Goal: Task Accomplishment & Management: Manage account settings

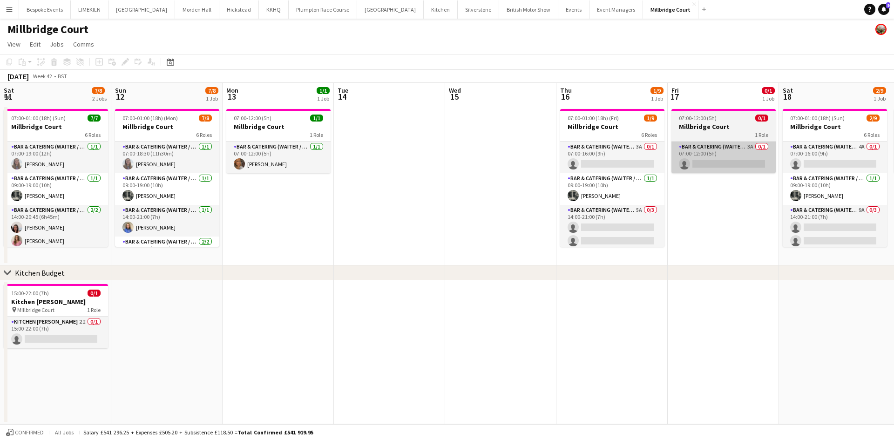
scroll to position [0, 424]
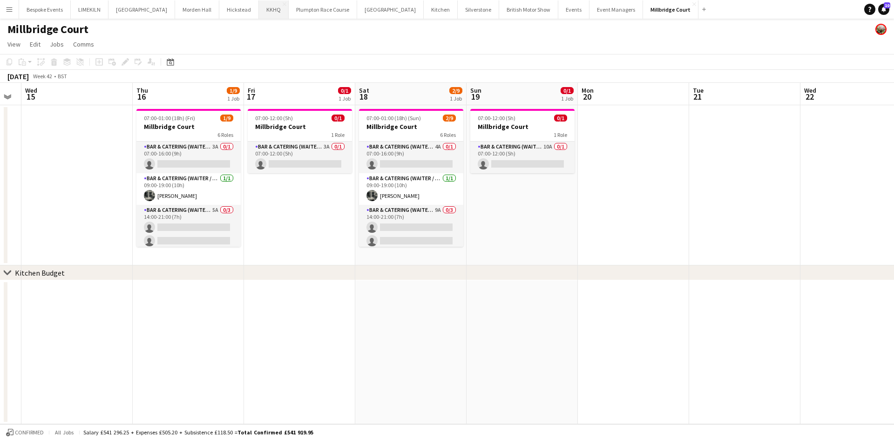
click at [259, 15] on button "KKHQ Close" at bounding box center [274, 9] width 30 height 18
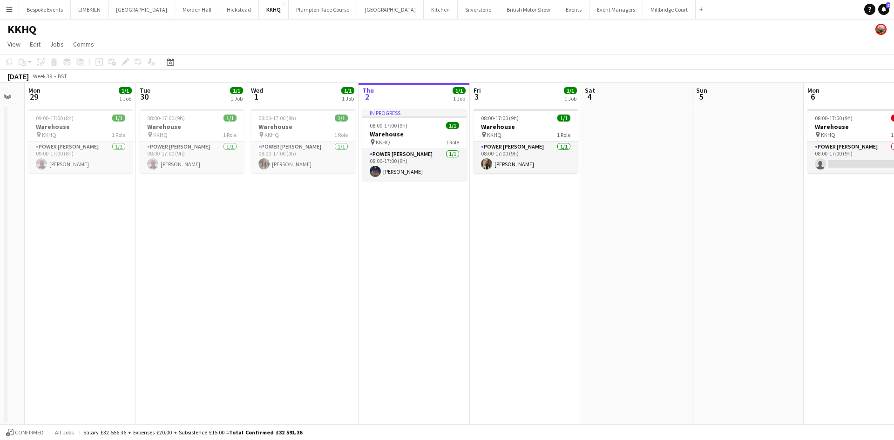
scroll to position [0, 197]
click at [298, 14] on button "Plumpton Race Course Close" at bounding box center [323, 9] width 68 height 18
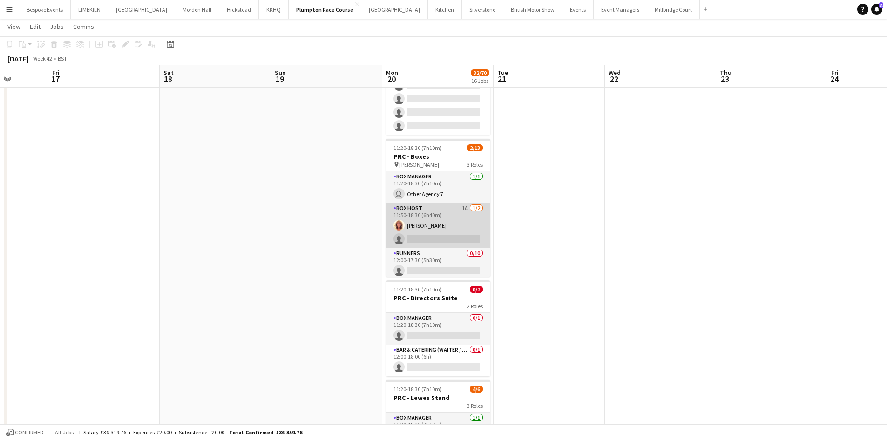
click at [444, 234] on app-card-role "Box Host 1A [DATE] 11:50-18:30 (6h40m) [PERSON_NAME] single-neutral-actions" at bounding box center [438, 225] width 104 height 45
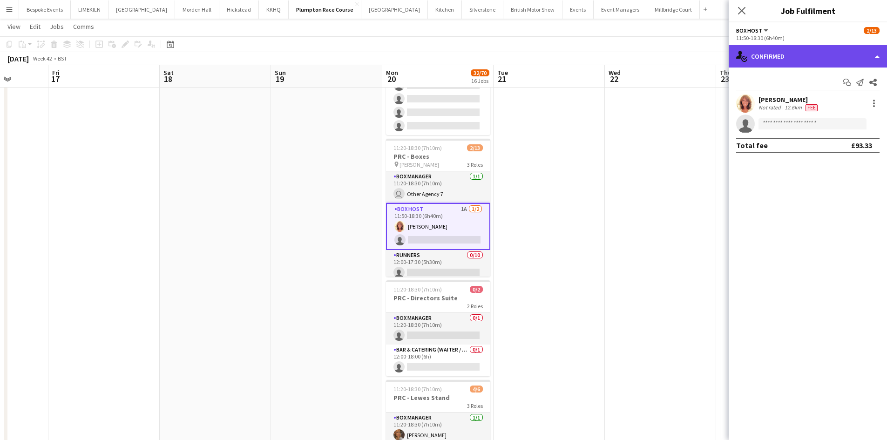
click at [810, 64] on div "single-neutral-actions-check-2 Confirmed" at bounding box center [808, 56] width 158 height 22
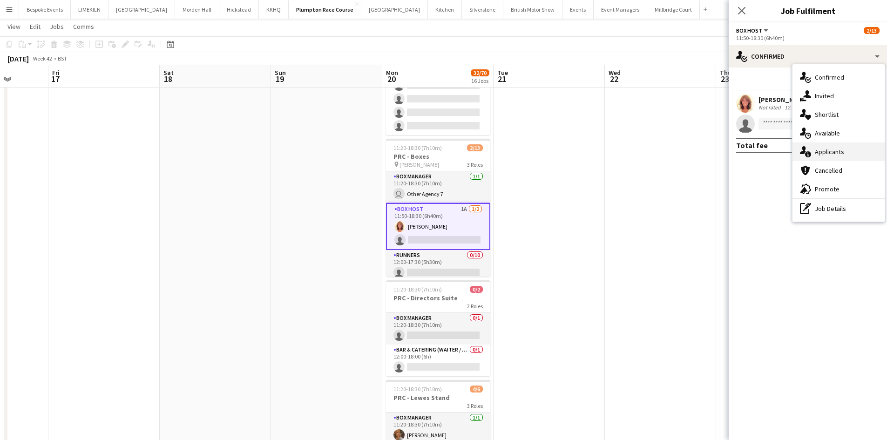
click at [843, 155] on span "Applicants" at bounding box center [829, 152] width 29 height 8
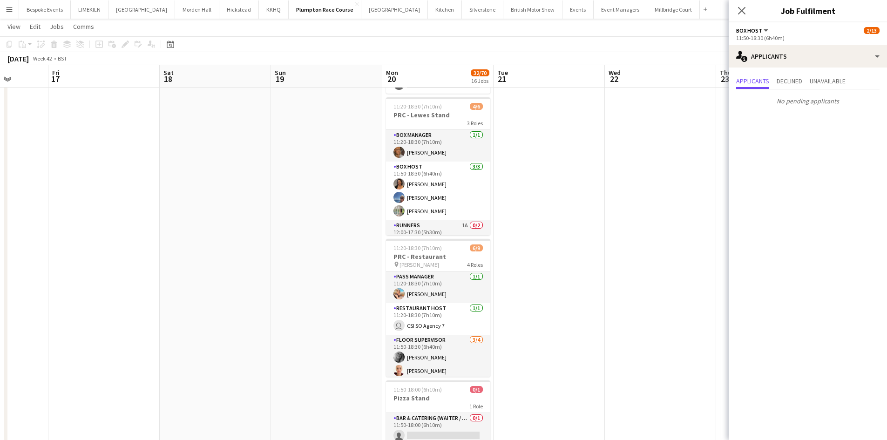
scroll to position [30, 0]
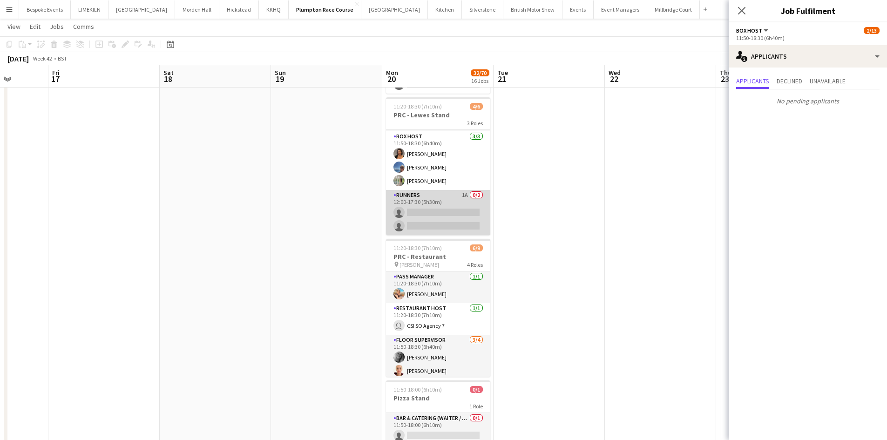
click at [451, 209] on app-card-role "Runners 1A 0/2 12:00-17:30 (5h30m) single-neutral-actions single-neutral-actions" at bounding box center [438, 212] width 104 height 45
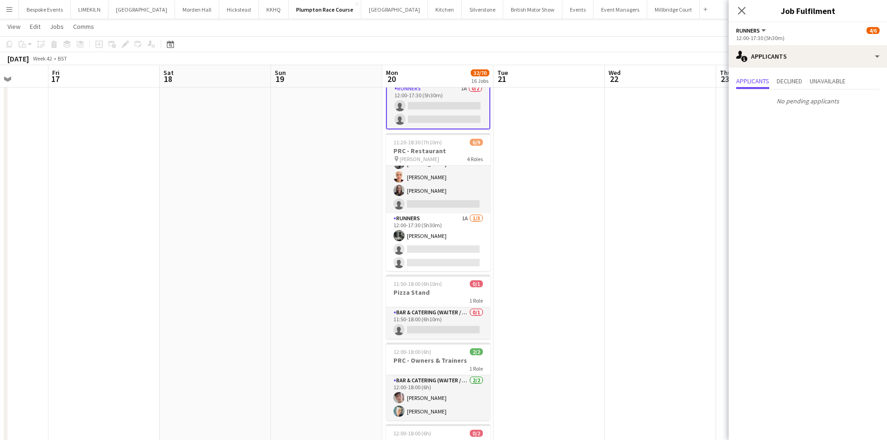
scroll to position [89, 0]
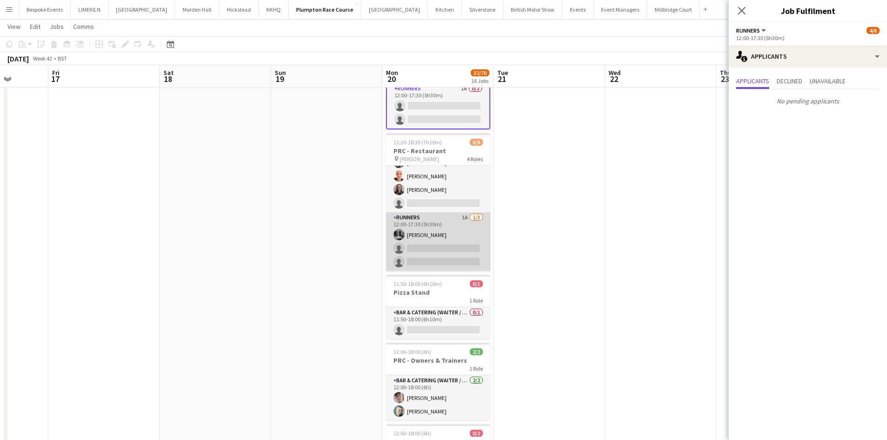
click at [445, 248] on app-card-role "Runners 1A [DATE] 12:00-17:30 (5h30m) [PERSON_NAME] single-neutral-actions sing…" at bounding box center [438, 241] width 104 height 59
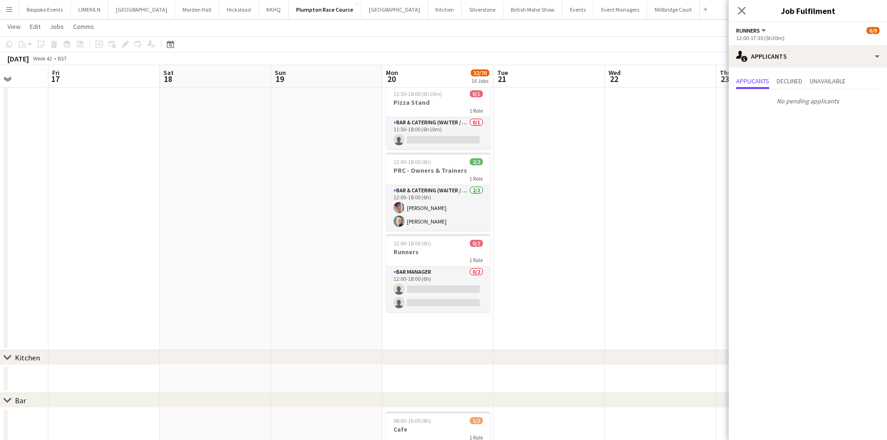
scroll to position [690, 0]
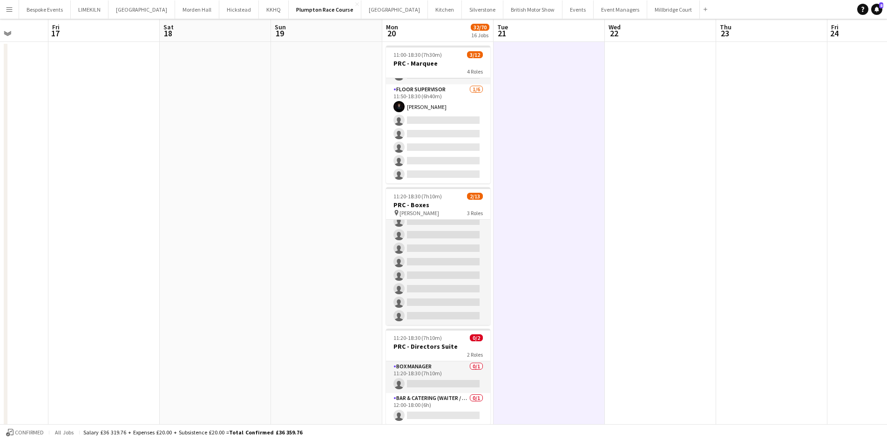
scroll to position [0, 0]
